Goal: Task Accomplishment & Management: Use online tool/utility

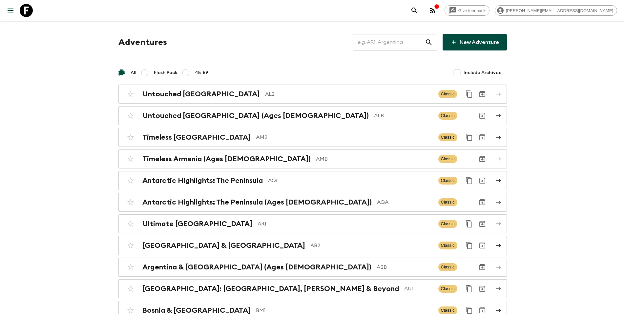
click at [386, 46] on input "text" at bounding box center [389, 42] width 72 height 18
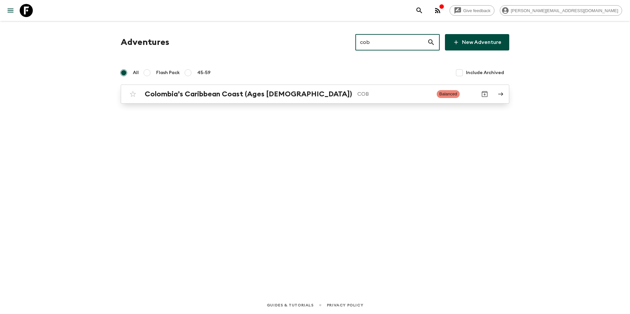
type input "cob"
click at [372, 98] on p "COB" at bounding box center [394, 94] width 74 height 8
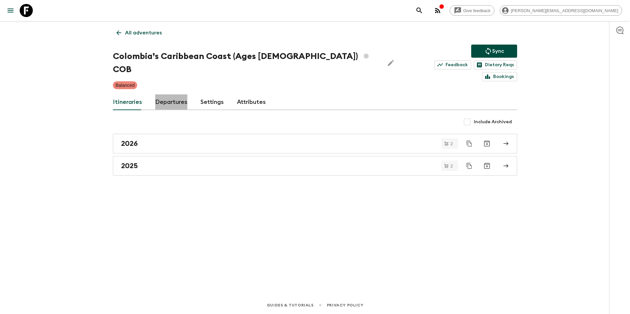
click at [165, 95] on link "Departures" at bounding box center [171, 103] width 32 height 16
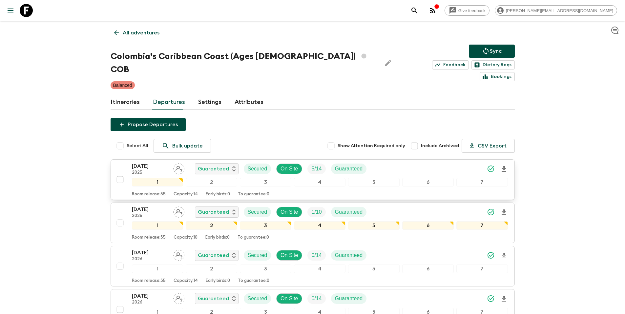
click at [406, 162] on div "[DATE] 2025 Guaranteed Secured On Site 5 / 14 Guaranteed" at bounding box center [320, 168] width 376 height 13
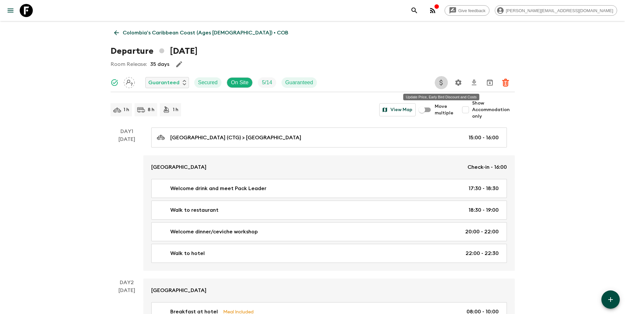
click at [442, 84] on icon "Update Price, Early Bird Discount and Costs" at bounding box center [441, 83] width 8 height 8
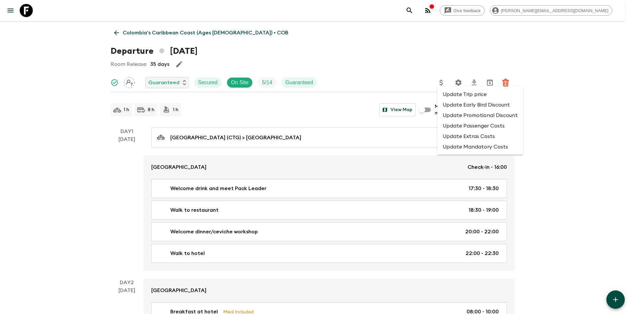
click at [450, 115] on li "Update Promotional Discount" at bounding box center [480, 115] width 86 height 11
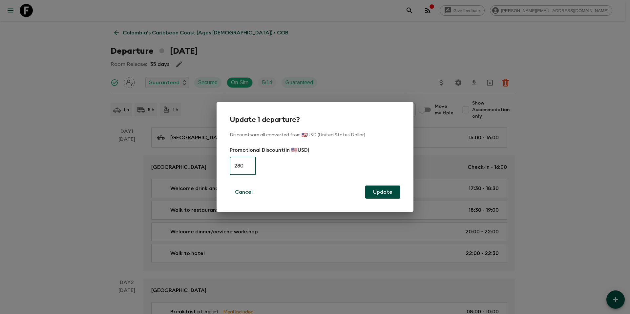
click at [248, 163] on input "280" at bounding box center [243, 166] width 26 height 18
type input "0"
click at [394, 194] on button "Update" at bounding box center [382, 192] width 35 height 13
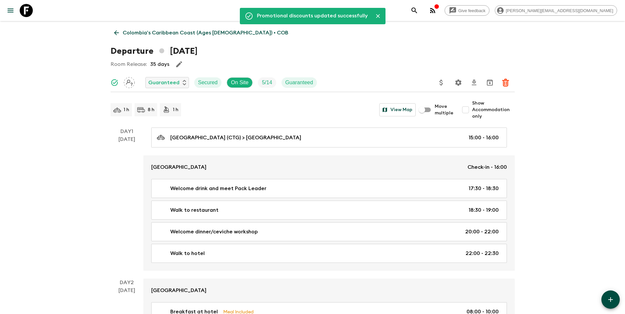
click at [177, 34] on p "Colombia’s Caribbean Coast (Ages [DEMOGRAPHIC_DATA]) • COB" at bounding box center [206, 33] width 166 height 8
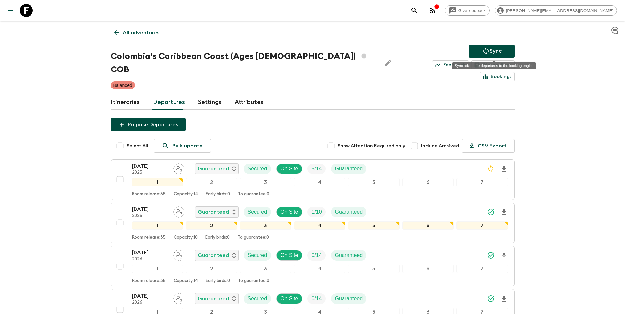
click at [492, 50] on p "Sync" at bounding box center [496, 51] width 12 height 8
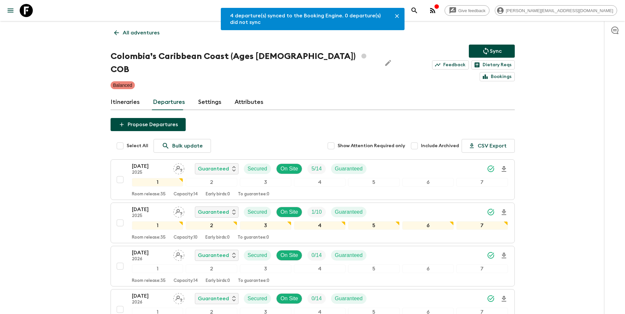
click at [131, 34] on p "All adventures" at bounding box center [141, 33] width 37 height 8
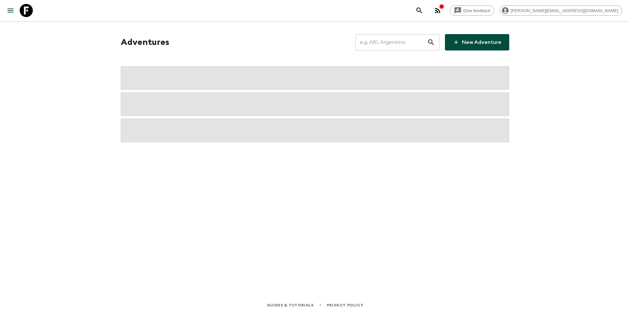
click at [387, 45] on input "text" at bounding box center [391, 42] width 72 height 18
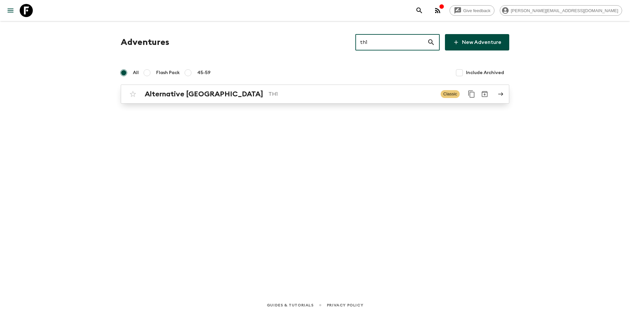
type input "th1"
click at [268, 96] on p "TH1" at bounding box center [351, 94] width 167 height 8
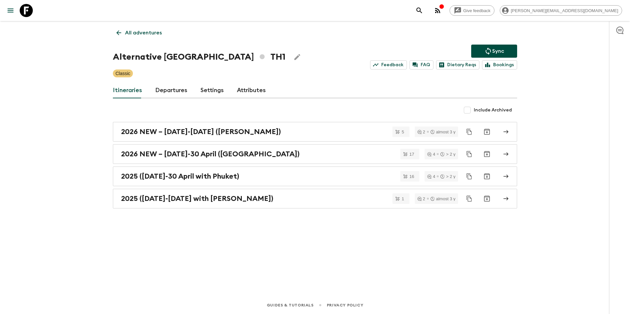
click at [168, 89] on link "Departures" at bounding box center [171, 91] width 32 height 16
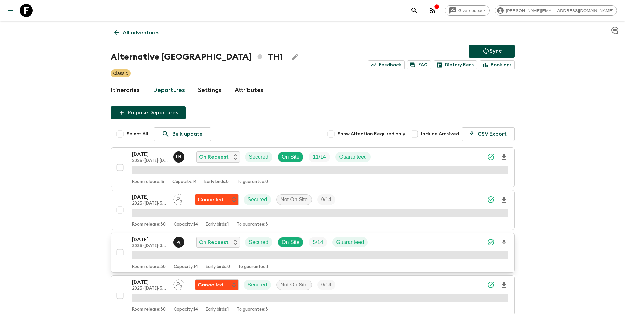
click at [399, 243] on div "[DATE] 2025 ([DATE]-30 April with Phuket) P ( On Request Secured On Site 5 / 14…" at bounding box center [320, 242] width 376 height 13
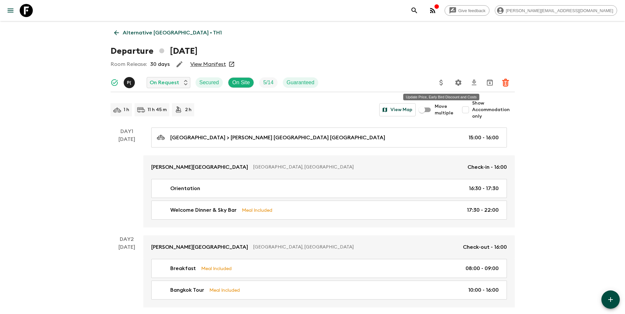
click at [441, 82] on icon "Update Price, Early Bird Discount and Costs" at bounding box center [441, 83] width 8 height 8
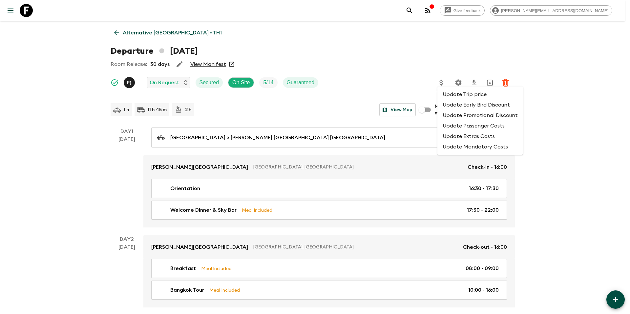
click at [455, 117] on li "Update Promotional Discount" at bounding box center [480, 115] width 86 height 11
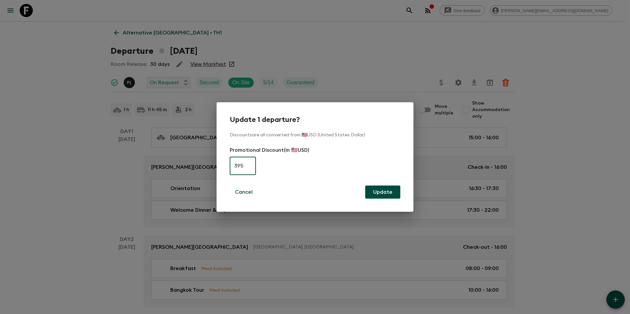
click at [242, 168] on input "395" at bounding box center [243, 166] width 26 height 18
type input "0"
drag, startPoint x: 387, startPoint y: 194, endPoint x: 367, endPoint y: 186, distance: 21.5
click at [387, 194] on button "Update" at bounding box center [382, 192] width 35 height 13
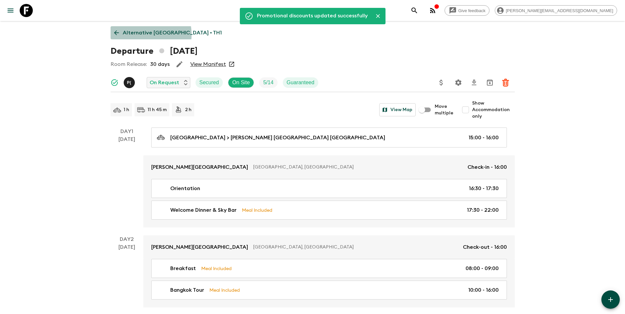
click at [137, 34] on p "Alternative [GEOGRAPHIC_DATA] • TH1" at bounding box center [172, 33] width 99 height 8
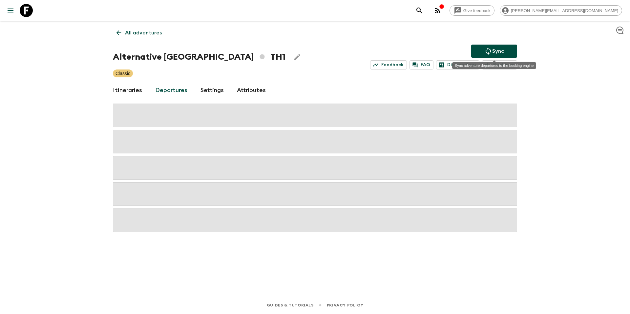
click at [490, 50] on icon "Sync adventure departures to the booking engine" at bounding box center [488, 51] width 5 height 7
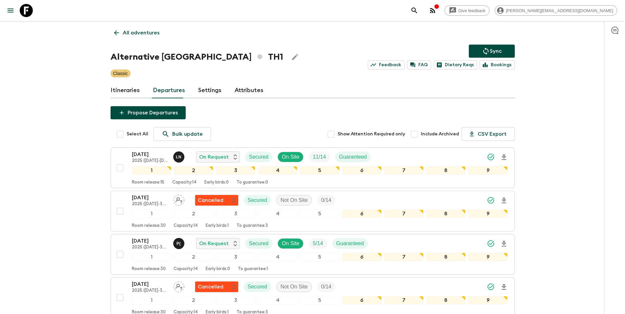
click at [142, 33] on p "All adventures" at bounding box center [141, 33] width 37 height 8
